Goal: Task Accomplishment & Management: Manage account settings

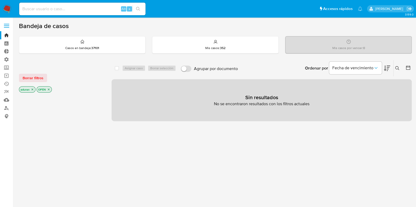
click at [45, 7] on input at bounding box center [82, 9] width 126 height 7
paste input "lG1FW3UdSwzKAxe7YFzdqw9I"
type input "lG1FW3UdSwzKAxe7YFzdqw9I"
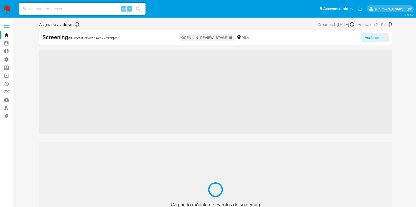
scroll to position [222, 0]
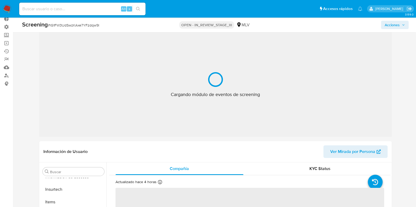
select select "10"
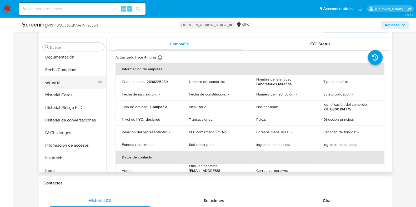
scroll to position [91, 0]
click at [63, 120] on button "General" at bounding box center [71, 120] width 62 height 13
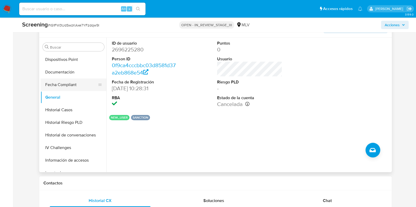
scroll to position [156, 0]
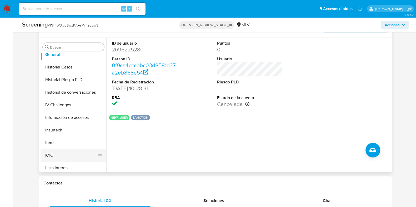
click at [62, 152] on button "KYC" at bounding box center [71, 155] width 62 height 13
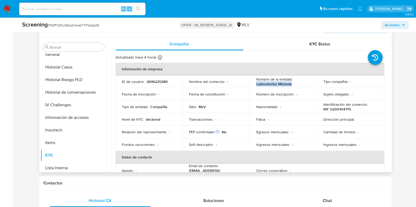
drag, startPoint x: 293, startPoint y: 85, endPoint x: 254, endPoint y: 86, distance: 38.4
click at [254, 86] on td "Nombre de la entidad : Laboratorios Miranda" at bounding box center [283, 81] width 67 height 13
copy p "Laboratorios Miranda"
click at [335, 110] on p "RIF G200104775" at bounding box center [337, 109] width 28 height 5
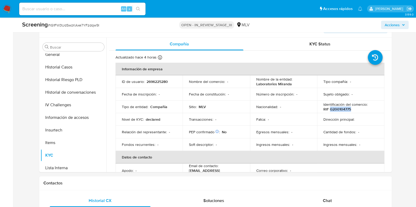
copy p "G200104775"
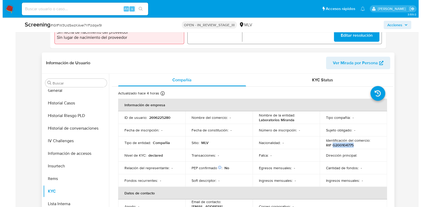
scroll to position [65, 0]
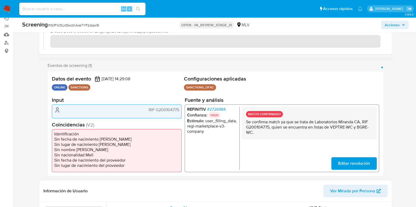
click at [216, 103] on h2 "Fuente y análisis" at bounding box center [281, 100] width 194 height 7
click at [218, 108] on span "# 2726984" at bounding box center [216, 109] width 19 height 5
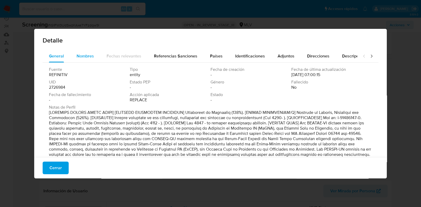
click at [88, 57] on span "Nombres" at bounding box center [85, 56] width 17 height 6
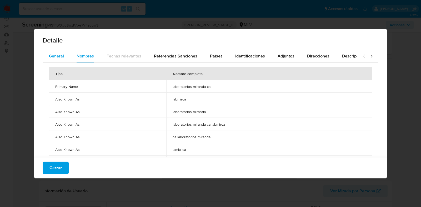
click at [59, 56] on span "General" at bounding box center [56, 56] width 15 height 6
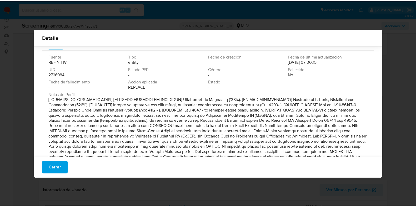
scroll to position [0, 0]
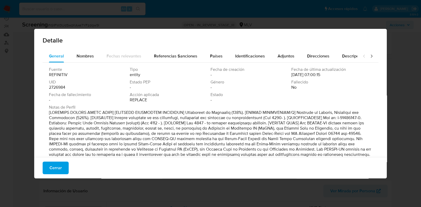
click at [405, 119] on div "Detalle General Nombres Fechas relevantes Referencias Sanciones Países Identifi…" at bounding box center [210, 103] width 421 height 207
click at [55, 161] on div "Cerrar" at bounding box center [210, 168] width 352 height 21
click at [54, 167] on span "Cerrar" at bounding box center [55, 169] width 12 height 12
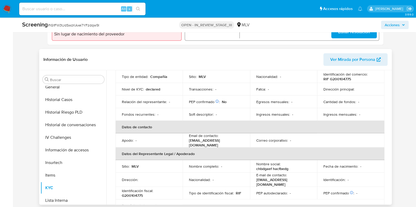
scroll to position [65, 0]
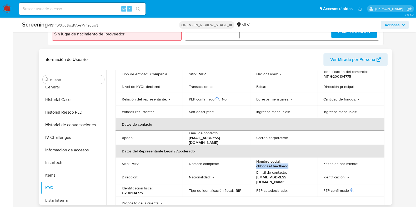
drag, startPoint x: 296, startPoint y: 165, endPoint x: 251, endPoint y: 165, distance: 44.7
click at [251, 165] on td "Nombre social : chbdgaef hacfbedg" at bounding box center [283, 164] width 67 height 13
copy p "chbdgaef hacfbedg"
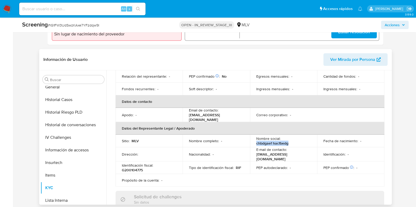
scroll to position [99, 0]
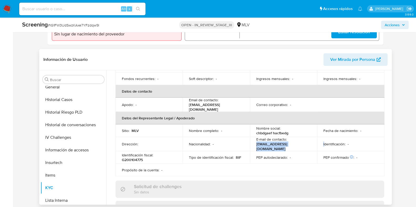
drag, startPoint x: 254, startPoint y: 143, endPoint x: 323, endPoint y: 144, distance: 68.9
click at [323, 144] on tr "Dirección : Nacionalidad : - E-mail de contacto : compras.laboratoriosmiranda@g…" at bounding box center [249, 144] width 269 height 14
copy tr "compras.laboratoriosmiranda@gmail.com I"
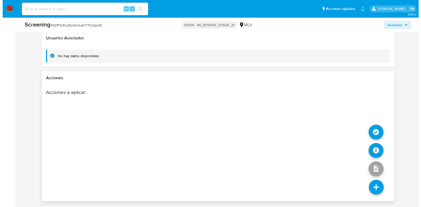
scroll to position [750, 0]
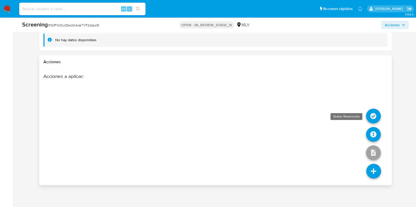
click at [373, 118] on icon at bounding box center [373, 116] width 15 height 15
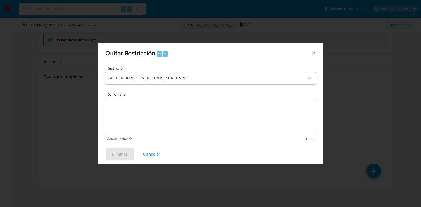
click at [345, 118] on div "Quitar Restricción Alt 5 Restricción SUSPENSION_CON_RETIROS_SCREENING Comentari…" at bounding box center [210, 103] width 421 height 207
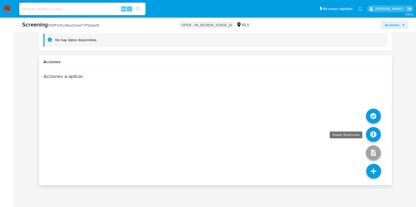
click at [377, 139] on icon at bounding box center [373, 134] width 15 height 15
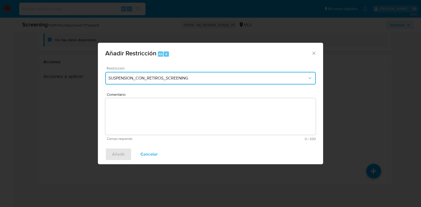
click at [178, 81] on button "SUSPENSION_CON_RETIROS_SCREENING" at bounding box center [210, 78] width 210 height 13
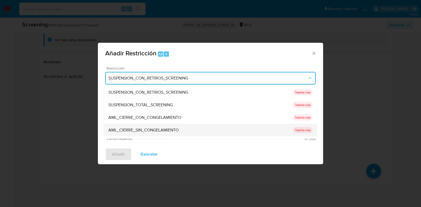
click at [171, 128] on span "AML_CIERRE_SIN_CONGELAMIENTO" at bounding box center [143, 130] width 70 height 5
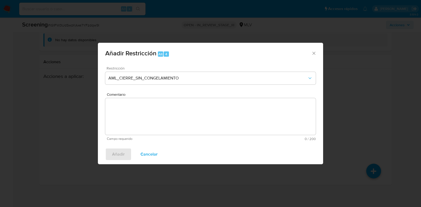
click at [161, 124] on textarea "Comentario" at bounding box center [210, 116] width 210 height 37
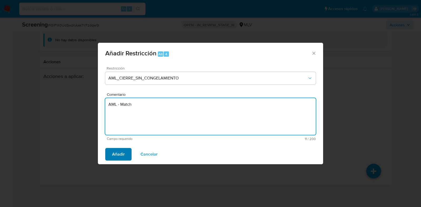
type textarea "AML - Match"
click at [119, 155] on span "Añadir" at bounding box center [118, 155] width 13 height 12
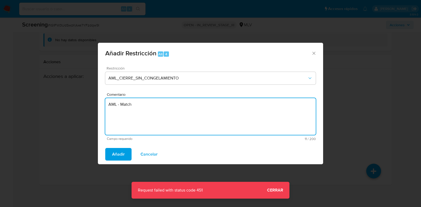
click at [271, 120] on textarea "AML - Match" at bounding box center [210, 116] width 210 height 37
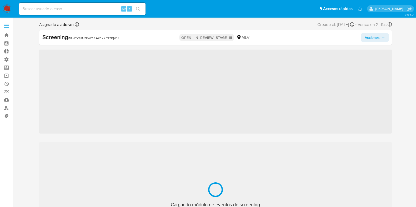
scroll to position [222, 0]
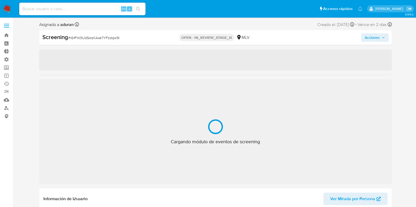
select select "10"
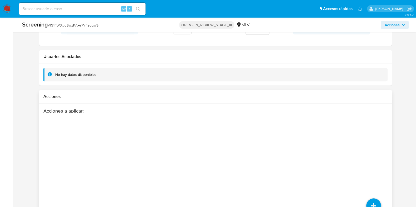
scroll to position [750, 0]
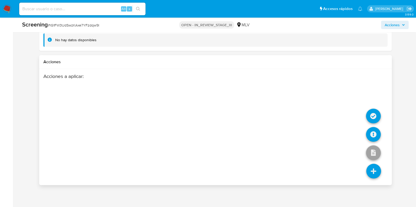
click at [371, 165] on icon at bounding box center [373, 171] width 15 height 15
click at [370, 134] on icon at bounding box center [373, 134] width 15 height 15
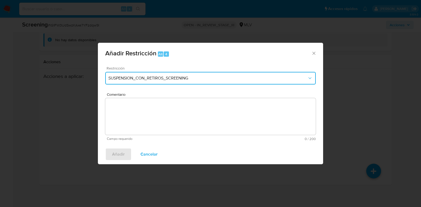
click at [189, 74] on button "SUSPENSION_CON_RETIROS_SCREENING" at bounding box center [210, 78] width 210 height 13
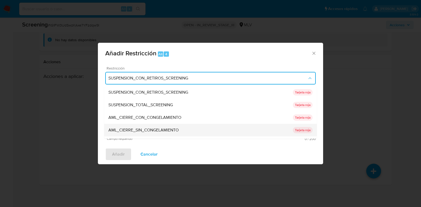
click at [166, 131] on span "AML_CIERRE_SIN_CONGELAMIENTO" at bounding box center [143, 130] width 70 height 5
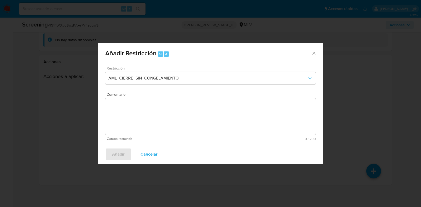
click at [167, 115] on textarea "Comentario" at bounding box center [210, 116] width 210 height 37
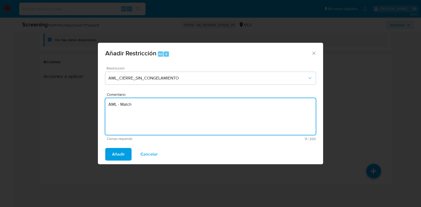
click at [119, 156] on span "Añadir" at bounding box center [118, 155] width 13 height 12
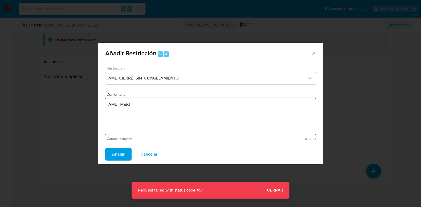
drag, startPoint x: 135, startPoint y: 116, endPoint x: 126, endPoint y: 109, distance: 10.7
click at [135, 116] on textarea "AML - Match" at bounding box center [210, 116] width 210 height 37
click at [126, 109] on textarea "AML - Match" at bounding box center [210, 116] width 210 height 37
type textarea "AML"
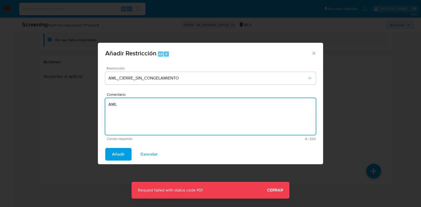
click at [128, 155] on button "Añadir" at bounding box center [118, 154] width 26 height 13
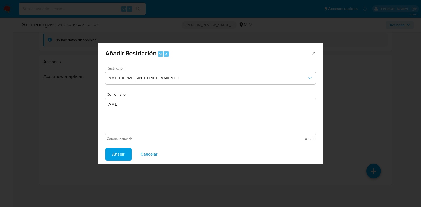
click at [119, 159] on span "Añadir" at bounding box center [118, 155] width 13 height 12
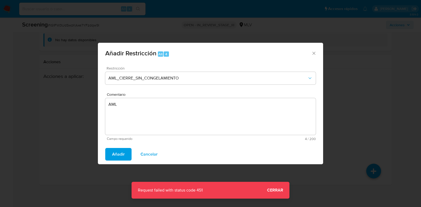
click at [276, 192] on div "Añadir Restricción Alt 4 Restricción AML_CIERRE_SIN_CONGELAMIENTO Comentario AM…" at bounding box center [210, 103] width 421 height 207
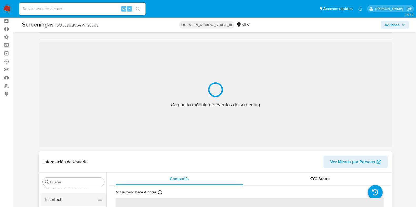
scroll to position [33, 0]
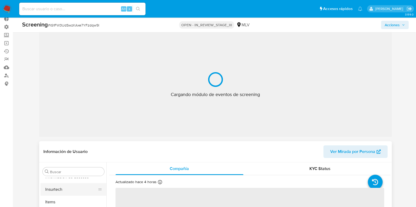
select select "10"
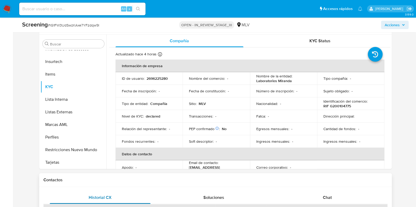
scroll to position [263, 0]
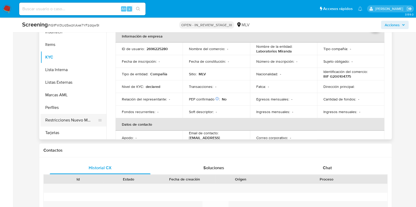
click at [73, 119] on button "Restricciones Nuevo Mundo" at bounding box center [71, 120] width 62 height 13
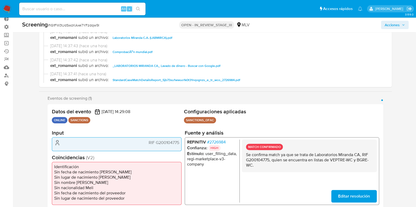
scroll to position [0, 0]
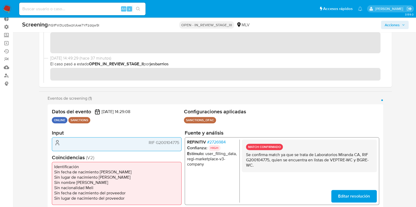
click at [389, 25] on span "Acciones" at bounding box center [391, 25] width 15 height 8
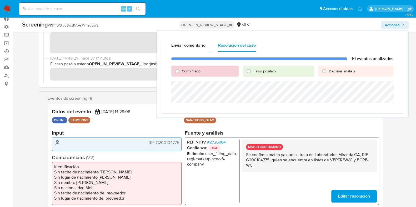
click at [204, 69] on div "Confirmado" at bounding box center [204, 71] width 67 height 11
click at [197, 70] on span "Confirmado" at bounding box center [191, 71] width 19 height 5
click at [181, 70] on input "Confirmado" at bounding box center [177, 71] width 8 height 8
radio input "true"
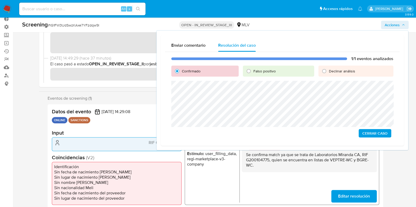
click at [376, 135] on span "Cerrar Caso" at bounding box center [374, 133] width 25 height 7
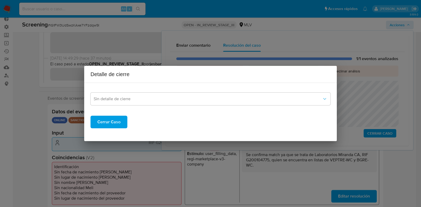
click at [121, 123] on button "Cerrar Caso" at bounding box center [108, 122] width 37 height 13
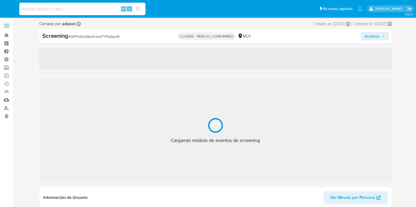
select select "10"
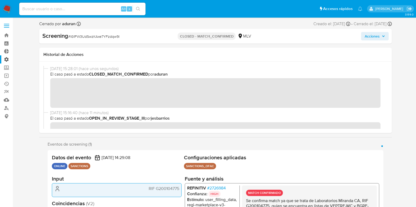
scroll to position [222, 0]
click at [9, 59] on label "Administración" at bounding box center [31, 59] width 63 height 8
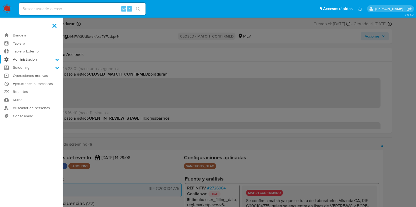
click at [0, 0] on input "Administración" at bounding box center [0, 0] width 0 height 0
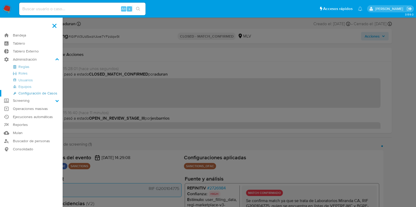
click at [37, 94] on link "Configuración de Casos" at bounding box center [31, 93] width 63 height 7
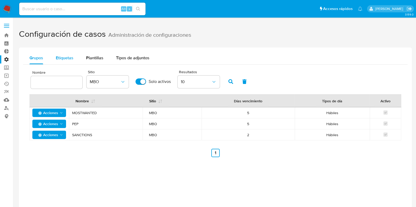
click at [62, 62] on div "Etiquetas" at bounding box center [65, 58] width 18 height 13
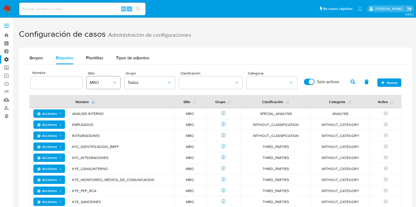
click at [99, 84] on span "MBO" at bounding box center [101, 82] width 22 height 5
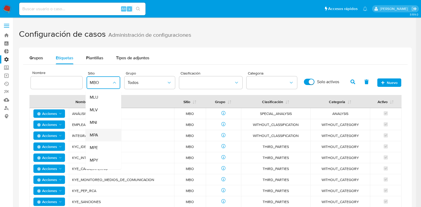
scroll to position [65, 0]
click at [98, 107] on div "MLU" at bounding box center [102, 108] width 24 height 13
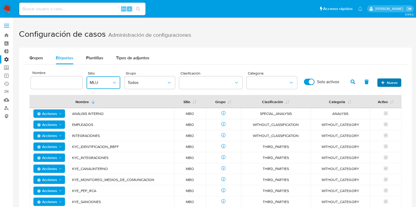
click at [384, 80] on span "Nuevo" at bounding box center [389, 82] width 17 height 7
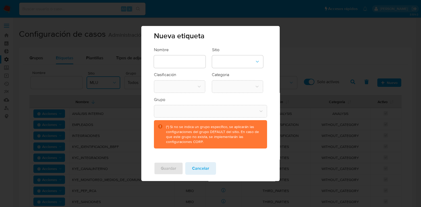
click at [182, 64] on input "text" at bounding box center [180, 61] width 52 height 7
type input "EN SEGUIMIENTO"
click at [229, 61] on button "site-dropdown" at bounding box center [237, 61] width 51 height 13
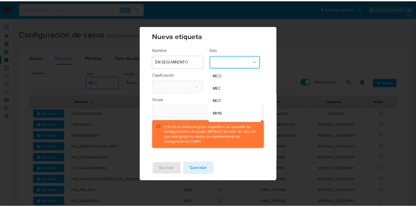
scroll to position [58, 0]
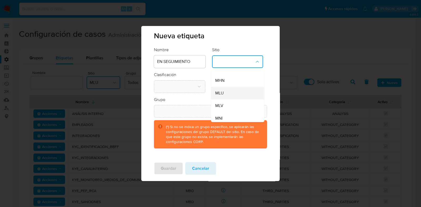
click at [232, 95] on div "MLU" at bounding box center [236, 93] width 42 height 13
click at [195, 89] on button "classification-dropdown" at bounding box center [179, 86] width 51 height 13
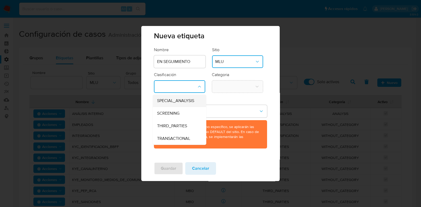
click at [191, 103] on span "SPECIAL_ANALYSIS" at bounding box center [175, 100] width 37 height 5
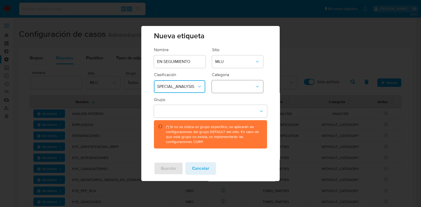
click at [259, 89] on icon "category-dropdown" at bounding box center [257, 86] width 5 height 5
click at [242, 100] on div "ANALYSIS" at bounding box center [236, 101] width 42 height 13
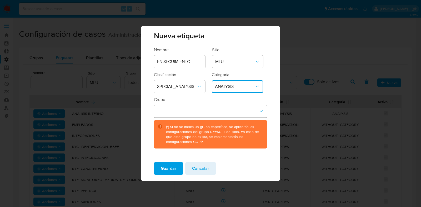
click at [217, 111] on button "group-dropdown" at bounding box center [210, 111] width 113 height 13
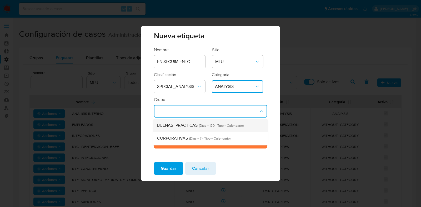
click at [240, 127] on span "(Dias = 120 - Tipo = Calendario)" at bounding box center [220, 125] width 46 height 5
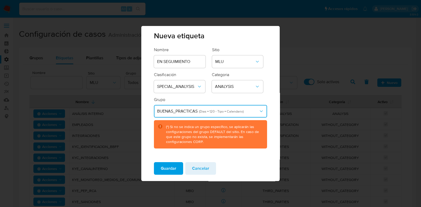
click at [193, 110] on span "BUENAS_PRACTICAS" at bounding box center [177, 111] width 40 height 6
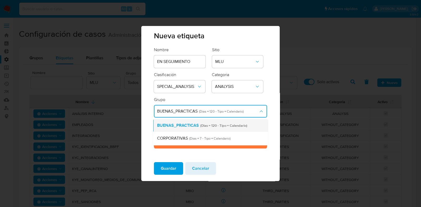
click at [186, 126] on span "BUENAS_PRACTICAS" at bounding box center [178, 126] width 42 height 6
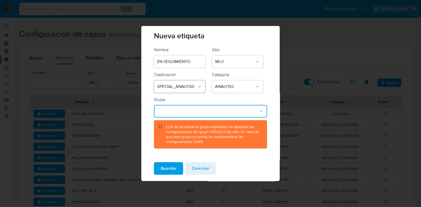
click at [201, 84] on icon "classification-dropdown" at bounding box center [199, 86] width 5 height 5
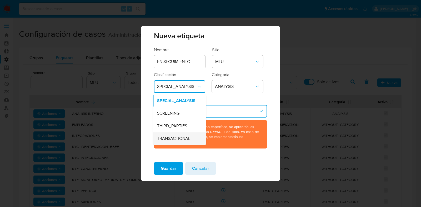
click at [177, 139] on span "TRANSACTIONAL" at bounding box center [173, 138] width 33 height 5
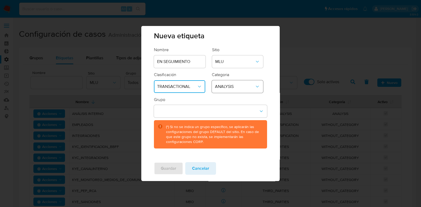
click at [245, 86] on span "ANALYSIS" at bounding box center [235, 86] width 40 height 5
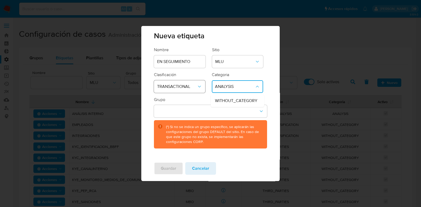
click at [201, 86] on icon "classification-dropdown" at bounding box center [199, 86] width 5 height 5
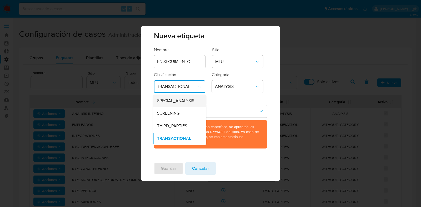
click at [192, 100] on span "SPECIAL_ANALYSIS" at bounding box center [175, 100] width 37 height 5
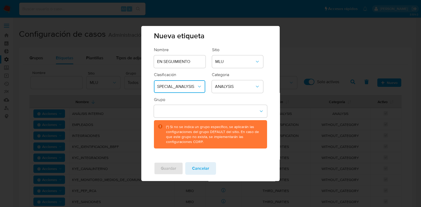
click at [228, 98] on div "Grupo (*) Si no se indica un grupo específico, se aplicarán las configuraciones…" at bounding box center [210, 123] width 113 height 52
click at [204, 111] on button "group-dropdown" at bounding box center [210, 111] width 113 height 13
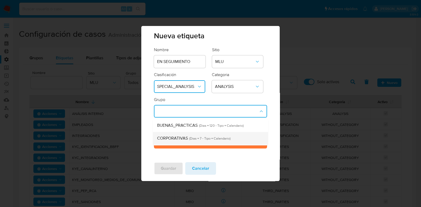
click at [191, 135] on div "CORPORATIVAS (Dias = 7 - Tipo = Calendario)" at bounding box center [209, 138] width 104 height 13
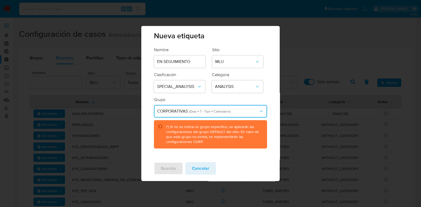
click at [194, 113] on span "(Dias = 7 - Tipo = Calendario)" at bounding box center [209, 111] width 43 height 5
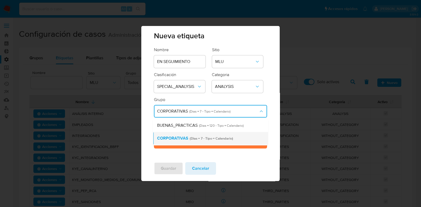
click at [191, 136] on div "CORPORATIVAS (Dias = 7 - Tipo = Calendario)" at bounding box center [209, 138] width 104 height 13
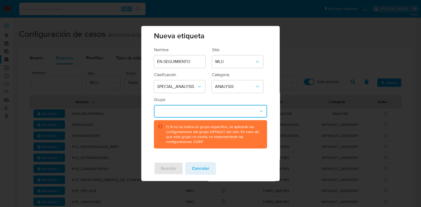
click at [161, 168] on div "Guardar Cancelar" at bounding box center [210, 169] width 138 height 23
click at [163, 167] on div "Guardar Cancelar" at bounding box center [210, 169] width 138 height 23
click at [163, 63] on input "EN SEGUIMIENTO" at bounding box center [180, 61] width 52 height 7
click at [203, 147] on div "(*) Si no se indica un grupo específico, se aplicarán las configuraciones del g…" at bounding box center [210, 134] width 113 height 28
click at [198, 61] on input "EN_SEGUIMIENTO" at bounding box center [180, 61] width 52 height 7
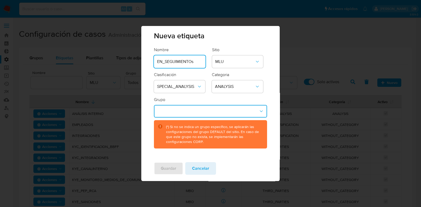
type input "EN_SEGUIMIENTOs"
drag, startPoint x: 203, startPoint y: 68, endPoint x: 59, endPoint y: 61, distance: 144.0
click at [63, 62] on div "Nueva etiqueta Nombre EN_SEGUIMIENTOs Sitio MLU Clasificación SPECIAL_ANALYSIS …" at bounding box center [210, 103] width 421 height 207
click at [180, 62] on input "EN_SEGUIMIENTOs" at bounding box center [180, 61] width 52 height 7
type input "EN_SEGUIMIENTO"
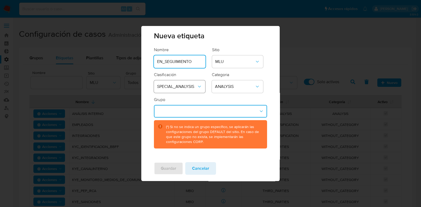
click at [188, 86] on span "SPECIAL_ANALYSIS" at bounding box center [177, 86] width 40 height 5
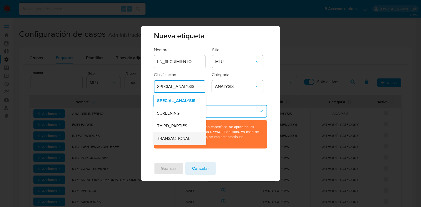
click at [181, 134] on div "TRANSACTIONAL" at bounding box center [178, 139] width 42 height 13
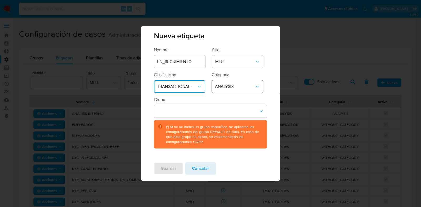
drag, startPoint x: 227, startPoint y: 93, endPoint x: 232, endPoint y: 90, distance: 6.1
click at [227, 93] on form "Nombre EN_SEGUIMIENTO Sitio MLU Clasificación TRANSACTIONAL Categoria ANALYSIS …" at bounding box center [210, 98] width 113 height 102
click at [232, 90] on button "ANALYSIS" at bounding box center [237, 86] width 51 height 13
click at [244, 103] on span "WITHOUT_CATEGORY" at bounding box center [236, 100] width 42 height 5
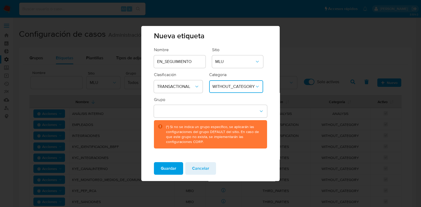
click at [234, 87] on span "WITHOUT_CATEGORY" at bounding box center [233, 86] width 42 height 5
click at [234, 97] on div "WITHOUT_CATEGORY" at bounding box center [234, 101] width 45 height 13
click at [235, 88] on button "category-dropdown" at bounding box center [237, 86] width 51 height 13
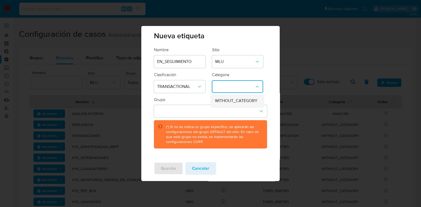
click at [233, 105] on div "WITHOUT_CATEGORY" at bounding box center [236, 101] width 42 height 13
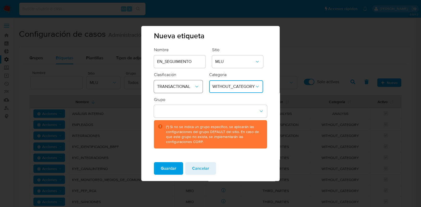
click at [184, 86] on span "TRANSACTIONAL" at bounding box center [175, 86] width 37 height 5
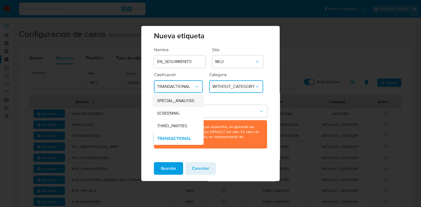
drag, startPoint x: 179, startPoint y: 115, endPoint x: 177, endPoint y: 102, distance: 12.8
click at [177, 102] on ul "SPECIAL_ANALYSIS SCREENING THIRD_PARTIES TRANSACTIONAL" at bounding box center [178, 120] width 51 height 50
click at [177, 102] on span "SPECIAL_ANALYSIS" at bounding box center [175, 100] width 37 height 5
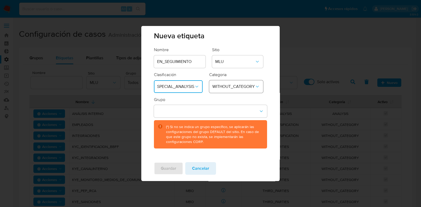
click at [238, 85] on span "WITHOUT_CATEGORY" at bounding box center [233, 86] width 42 height 5
click at [235, 101] on div "ANALYSIS" at bounding box center [234, 101] width 45 height 13
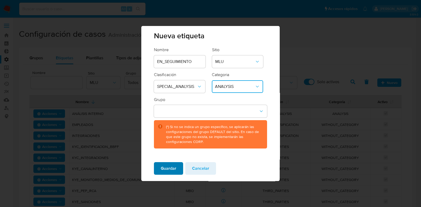
click at [167, 168] on span "Guardar" at bounding box center [169, 169] width 16 height 12
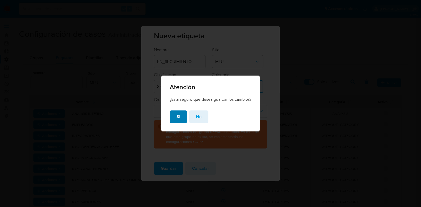
click at [182, 119] on button "Si" at bounding box center [178, 117] width 17 height 13
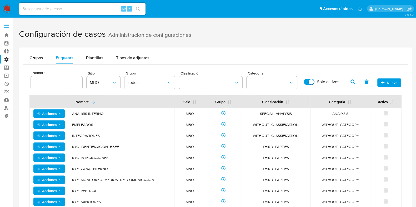
click at [14, 129] on main "3.159.0" at bounding box center [208, 138] width 416 height 277
click at [87, 4] on div "Alt s" at bounding box center [82, 9] width 126 height 13
click at [85, 11] on input at bounding box center [82, 9] width 126 height 7
click at [95, 12] on div "Alt s" at bounding box center [82, 9] width 126 height 13
click at [97, 8] on input at bounding box center [82, 9] width 126 height 7
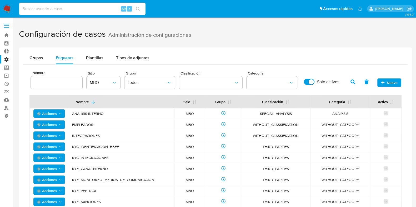
paste input "5OytuZwtrX4indui5f0KYIZl"
type input "5OytuZwtrX4indui5f0KYIZl"
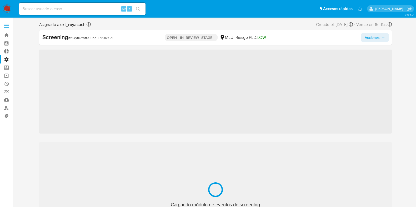
scroll to position [235, 0]
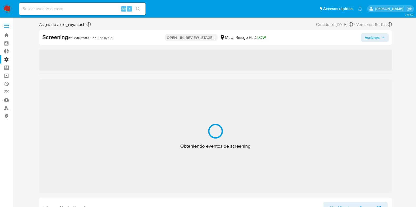
select select "10"
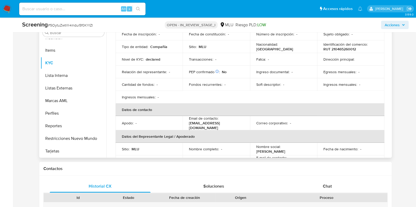
scroll to position [0, 0]
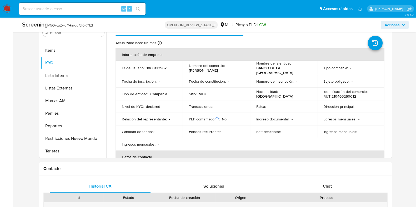
click at [24, 120] on div "Asignado a ext_royacach Asignado el: [DATE] 07:32:04 Creado el: [DATE] Creado e…" at bounding box center [215, 167] width 393 height 780
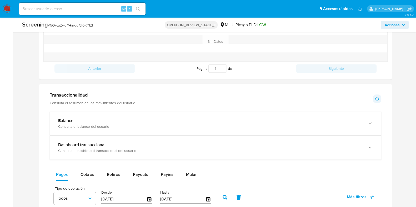
scroll to position [428, 0]
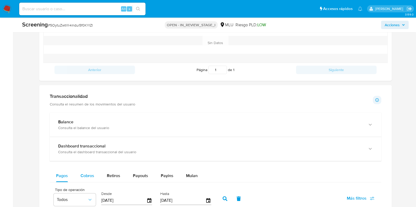
click at [83, 176] on span "Cobros" at bounding box center [87, 176] width 14 height 6
select select "10"
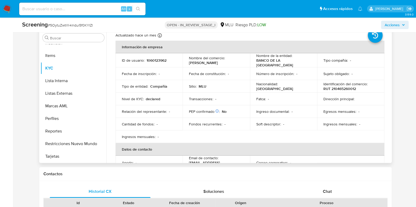
scroll to position [0, 0]
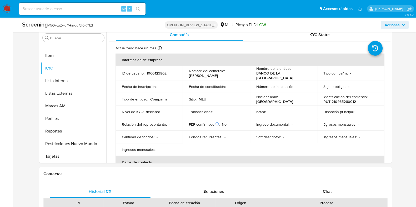
click at [35, 160] on div "Asignado a ext_royacach Asignado el: [DATE] 07:32:04 Creado el: [DATE] Creado e…" at bounding box center [215, 172] width 393 height 780
